Goal: Navigation & Orientation: Find specific page/section

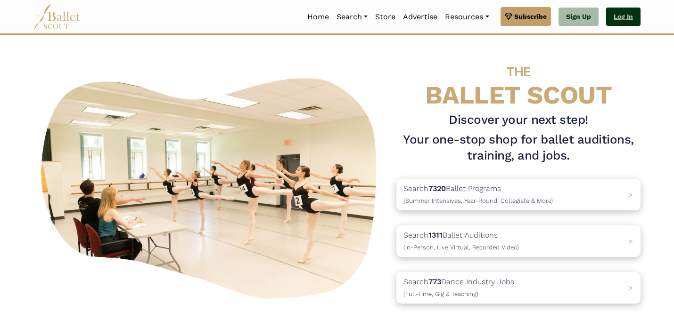
click at [624, 22] on link "Log In" at bounding box center [623, 17] width 34 height 19
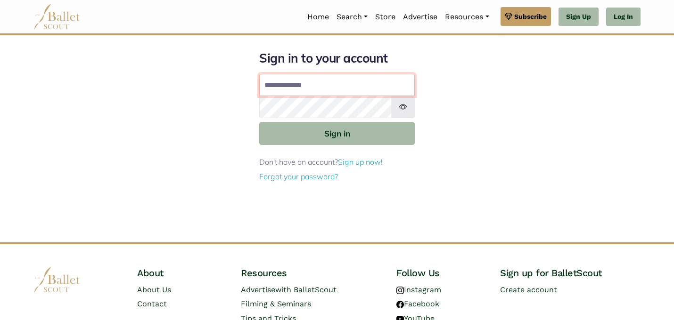
type input "**********"
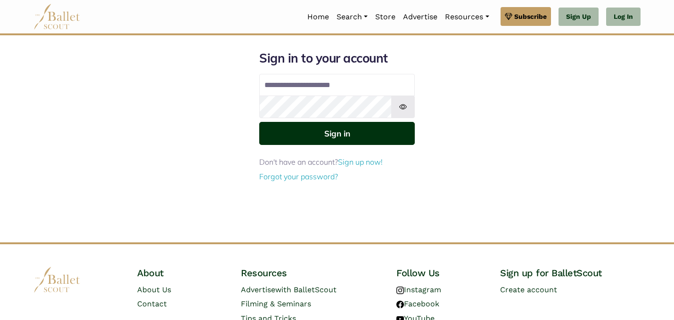
click at [350, 134] on button "Sign in" at bounding box center [336, 133] width 155 height 23
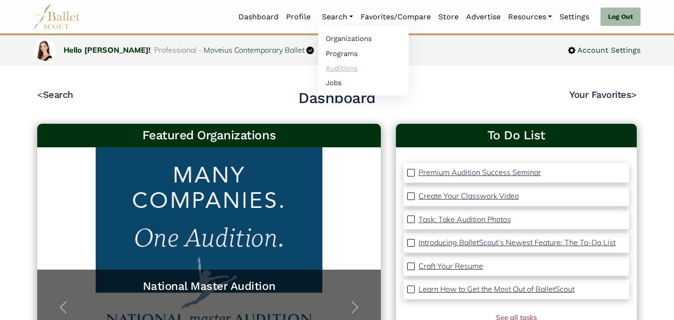
click at [333, 69] on link "Auditions" at bounding box center [363, 68] width 90 height 15
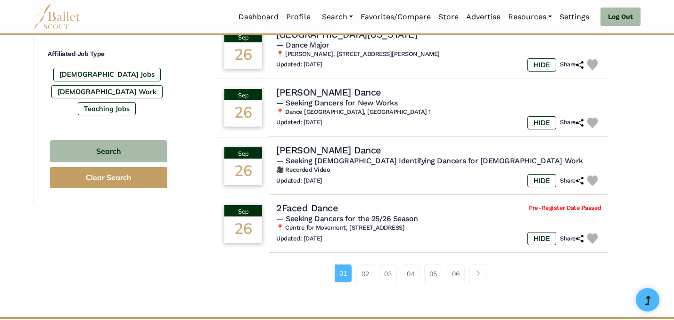
scroll to position [577, 0]
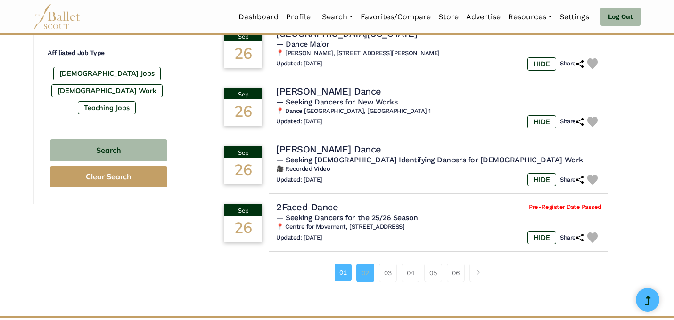
click at [366, 276] on link "02" at bounding box center [365, 273] width 18 height 19
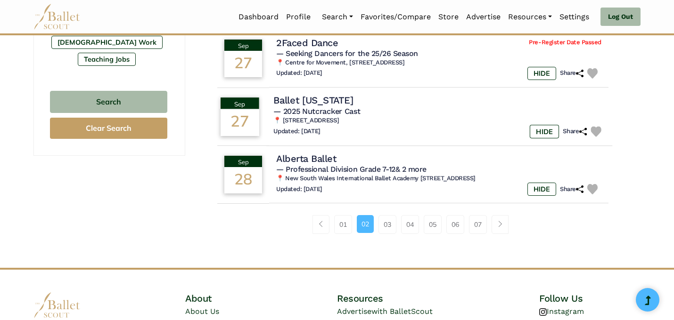
scroll to position [627, 0]
